Goal: Task Accomplishment & Management: Manage account settings

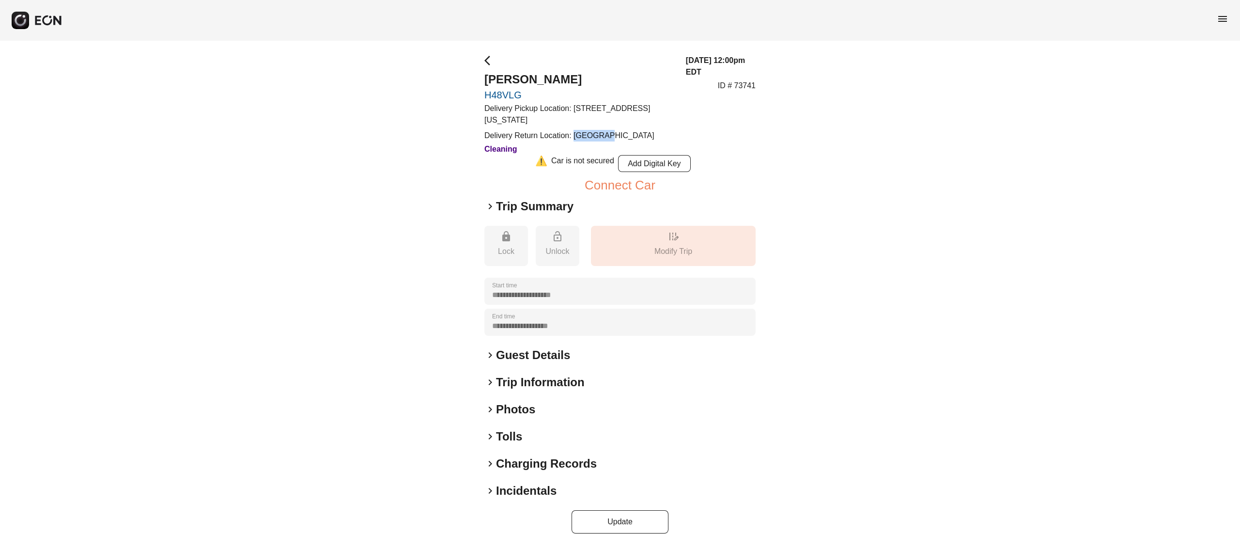
drag, startPoint x: 607, startPoint y: 135, endPoint x: 574, endPoint y: 135, distance: 32.5
click at [574, 135] on p "Delivery Return Location: [GEOGRAPHIC_DATA]" at bounding box center [579, 136] width 190 height 12
copy p "NY 11371"
click at [520, 355] on h2 "Guest Details" at bounding box center [533, 355] width 74 height 16
click at [526, 413] on h2 "Photos" at bounding box center [515, 410] width 39 height 16
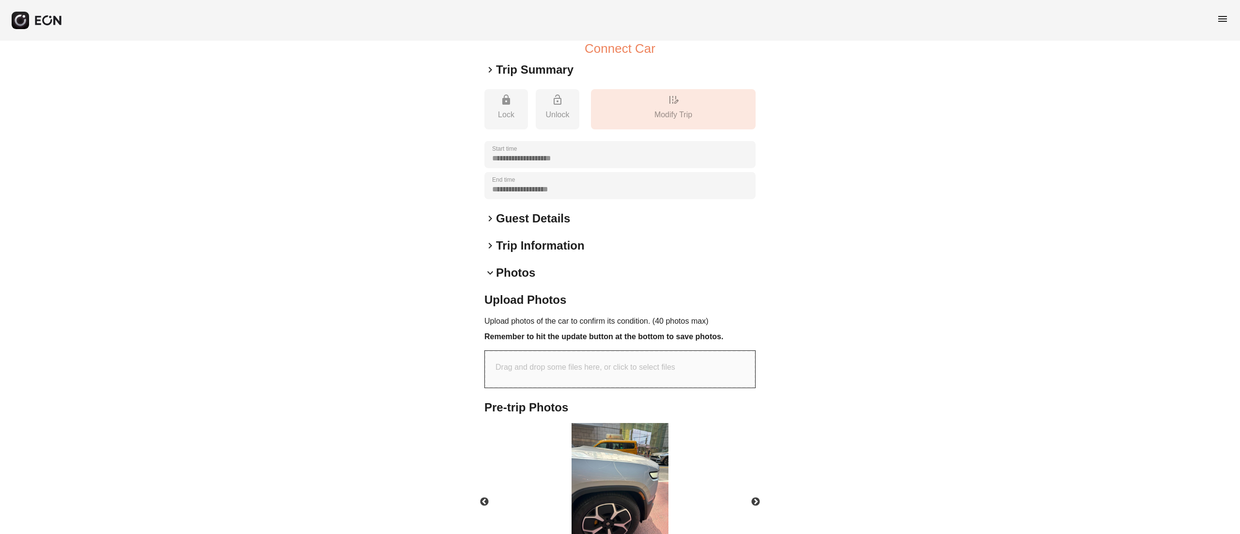
scroll to position [219, 0]
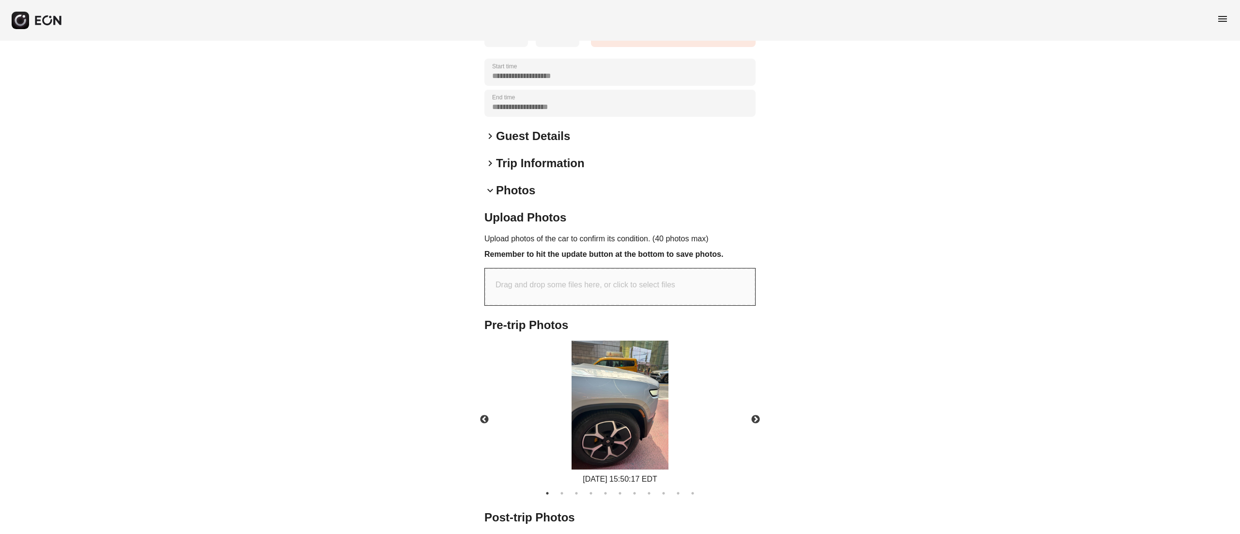
click at [656, 380] on img at bounding box center [620, 405] width 97 height 129
click at [762, 407] on button "Next" at bounding box center [756, 420] width 34 height 34
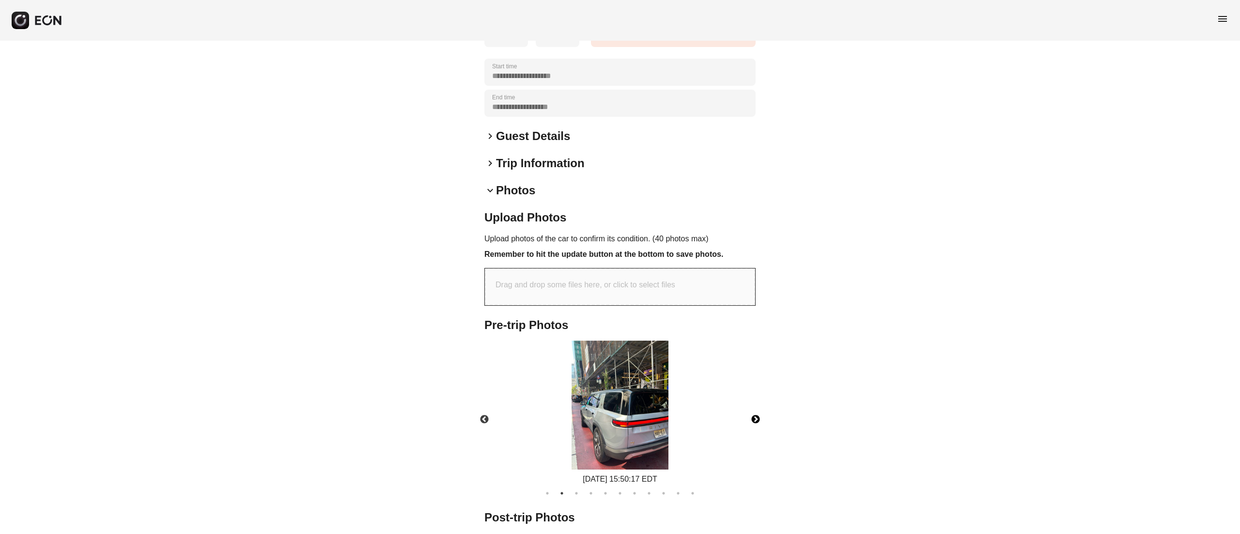
click at [628, 394] on img at bounding box center [620, 405] width 97 height 129
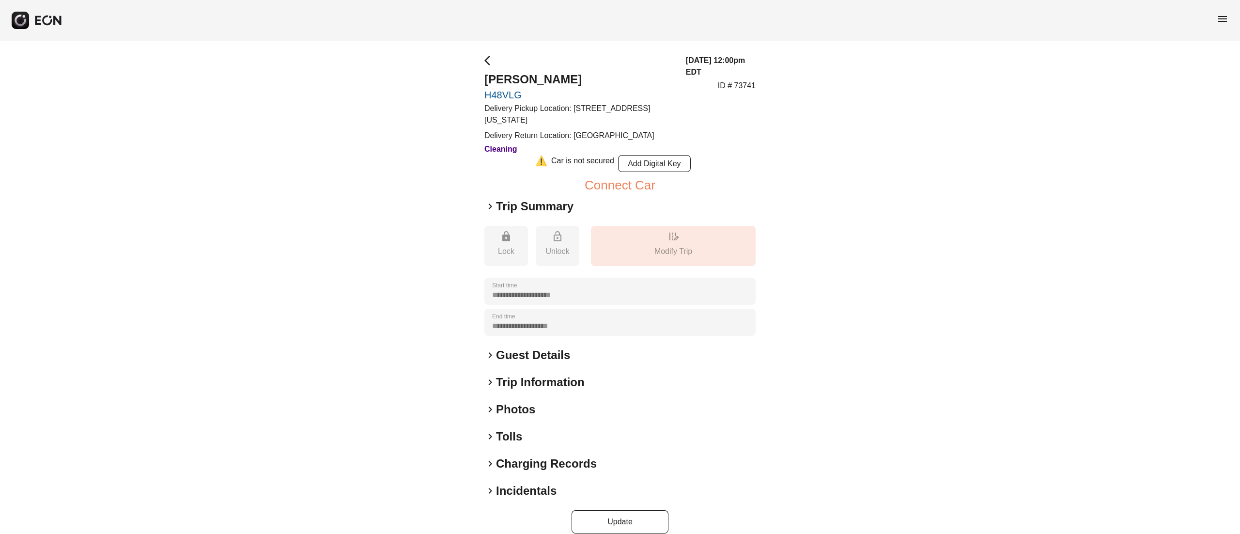
click at [534, 360] on h2 "Guest Details" at bounding box center [533, 355] width 74 height 16
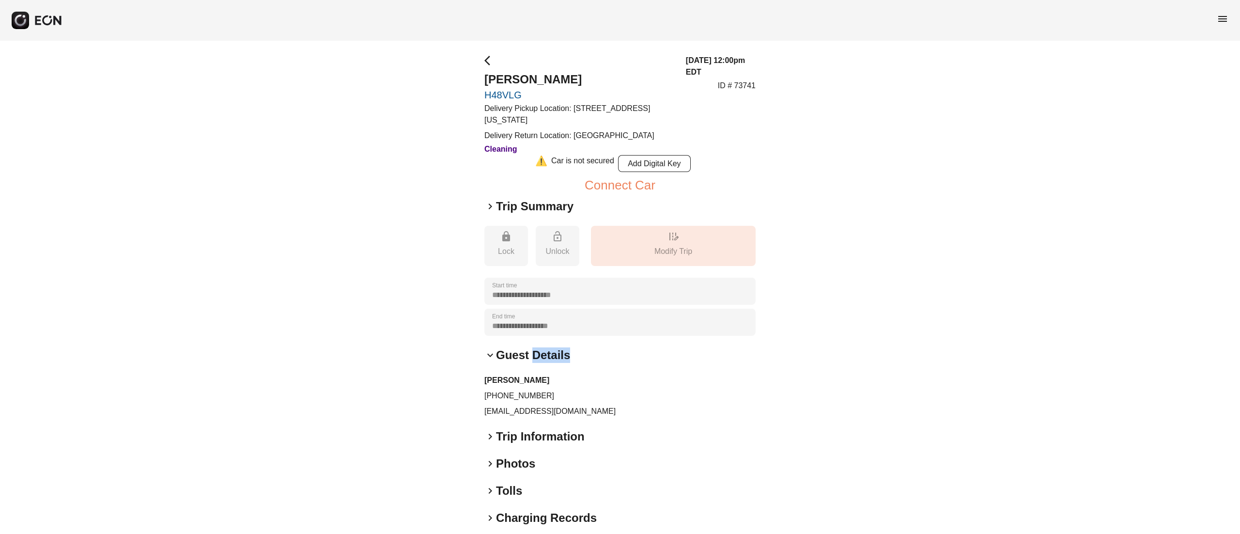
click at [534, 360] on h2 "Guest Details" at bounding box center [533, 355] width 74 height 16
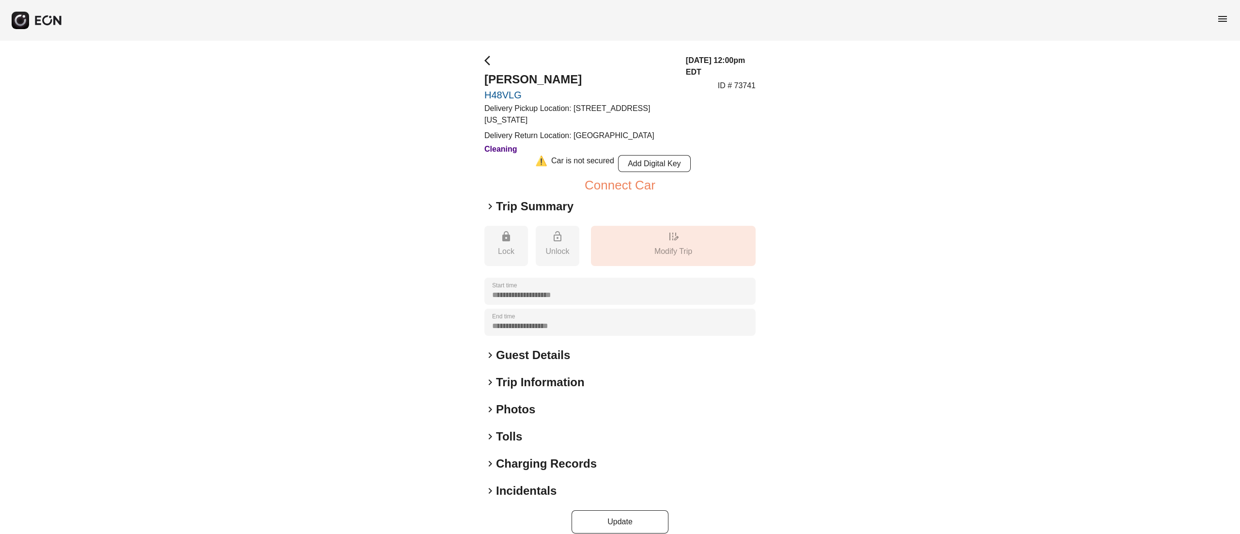
click at [530, 372] on div "**********" at bounding box center [619, 294] width 271 height 479
click at [516, 358] on h2 "Guest Details" at bounding box center [533, 355] width 74 height 16
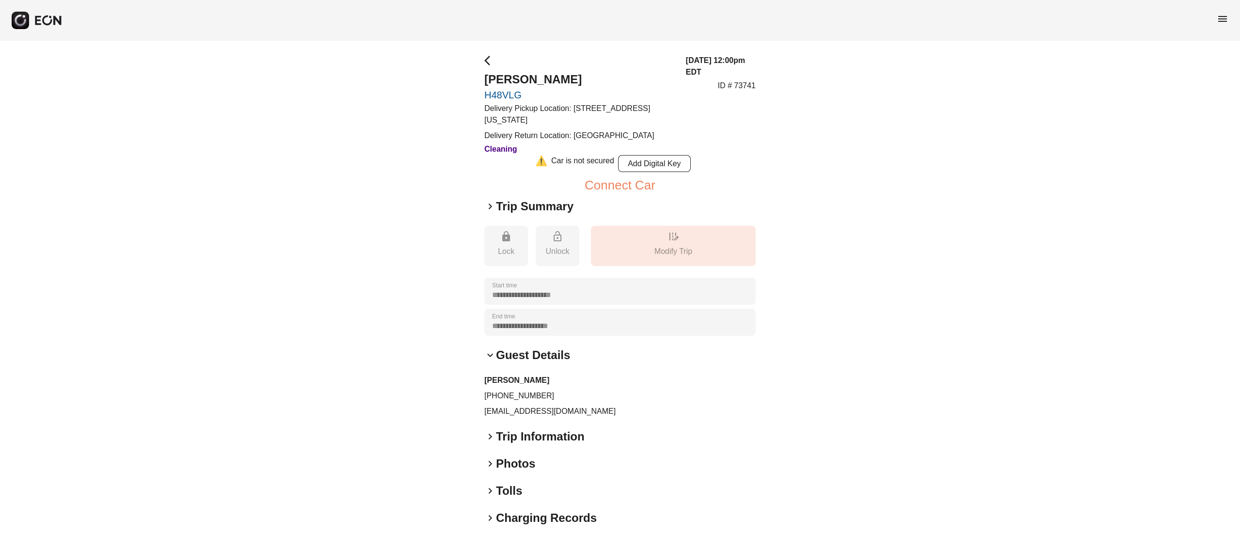
click at [512, 392] on p "[PHONE_NUMBER]" at bounding box center [619, 396] width 271 height 12
copy p "[PHONE_NUMBER]"
